Goal: Task Accomplishment & Management: Manage account settings

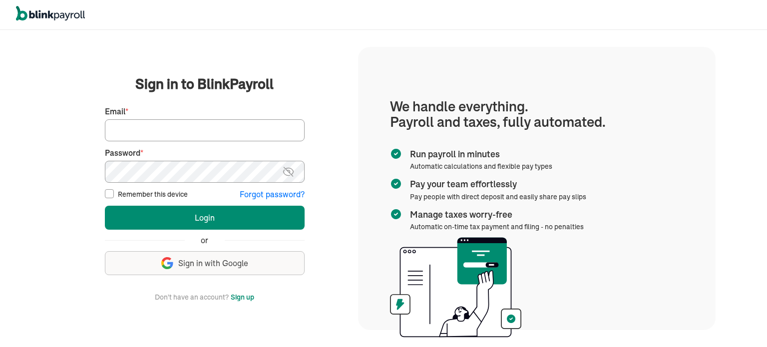
click at [130, 120] on input "Email *" at bounding box center [205, 130] width 200 height 22
type input "[EMAIL_ADDRESS][DOMAIN_NAME]"
click at [128, 195] on label "Remember this device" at bounding box center [153, 194] width 70 height 10
click at [114, 195] on input "Remember this device" at bounding box center [109, 193] width 9 height 9
checkbox input "true"
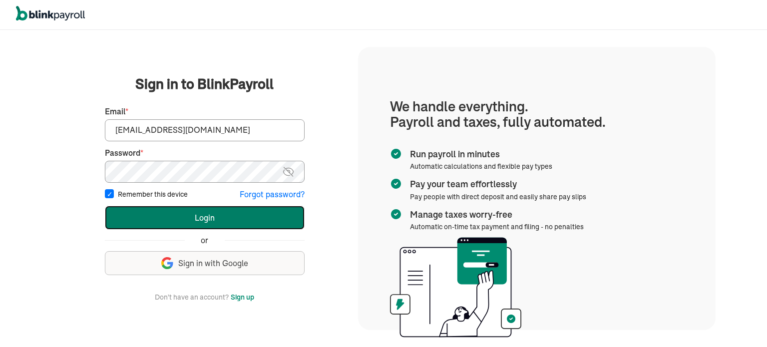
click at [178, 229] on button "Login" at bounding box center [205, 218] width 200 height 24
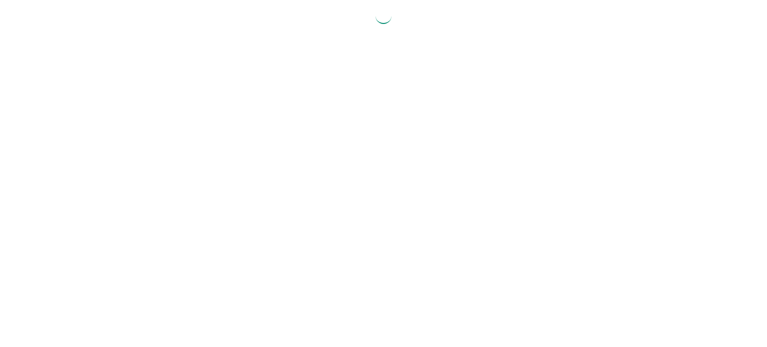
select select "2025"
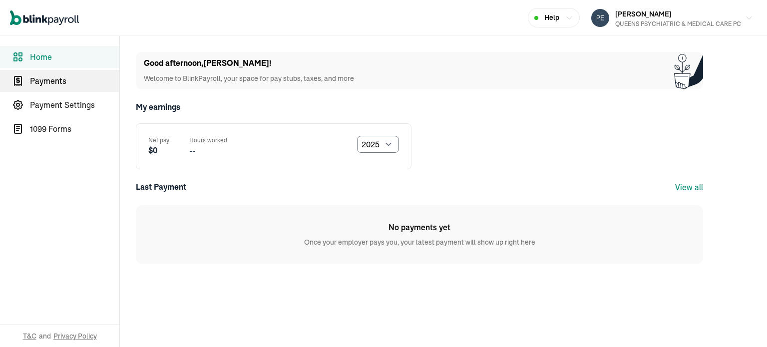
click at [36, 79] on span "Payments" at bounding box center [74, 81] width 89 height 12
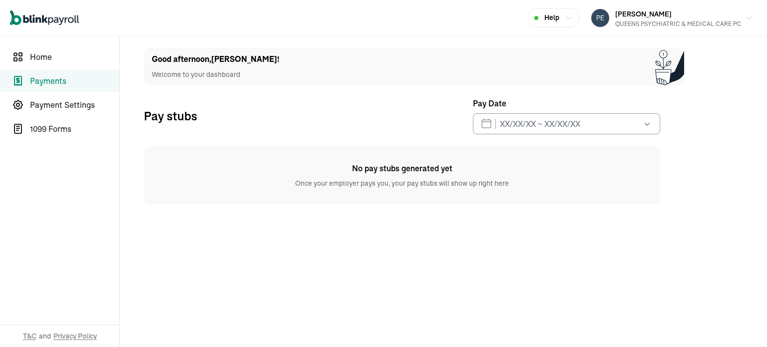
click at [490, 15] on div "Open main menu Help [PERSON_NAME] QUEENS PSYCHIATRIC & MEDICAL CARE PC" at bounding box center [383, 18] width 767 height 36
click at [706, 19] on div "QUEENS PSYCHIATRIC & MEDICAL CARE PC" at bounding box center [678, 23] width 126 height 9
